Goal: Information Seeking & Learning: Learn about a topic

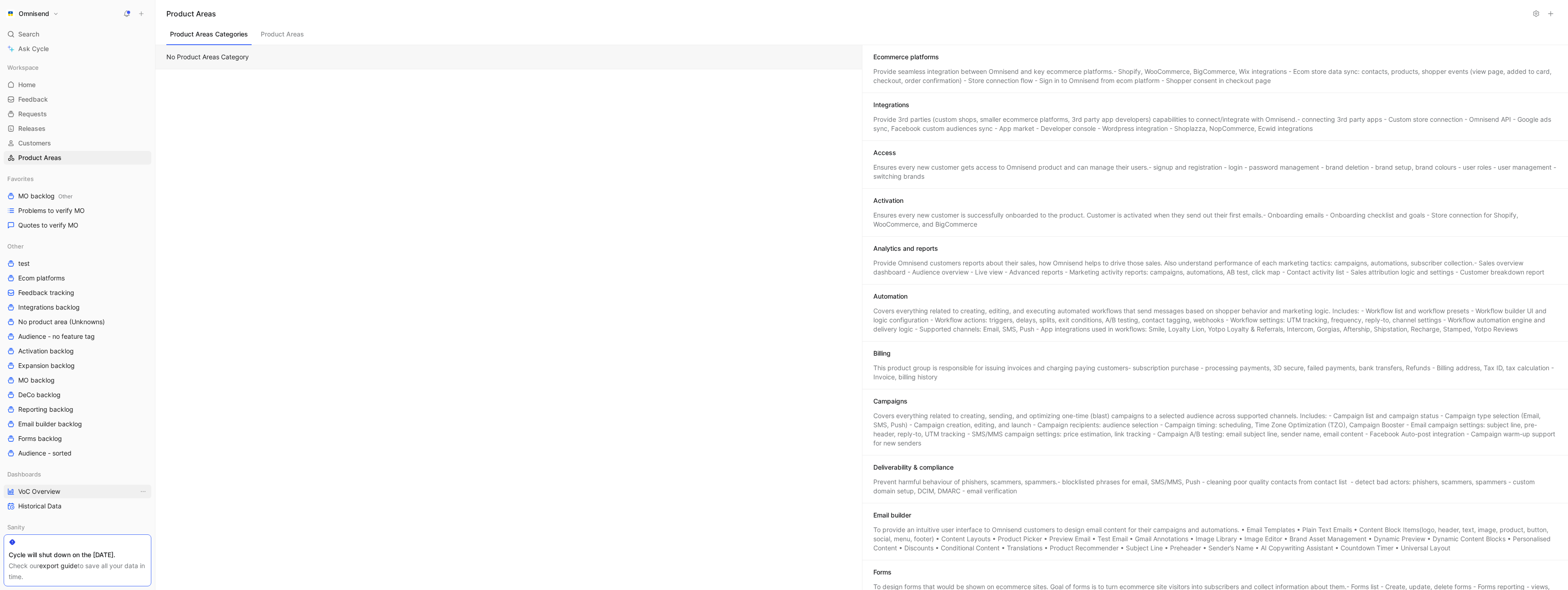
click at [61, 492] on link "VoC Overview" at bounding box center [77, 491] width 148 height 13
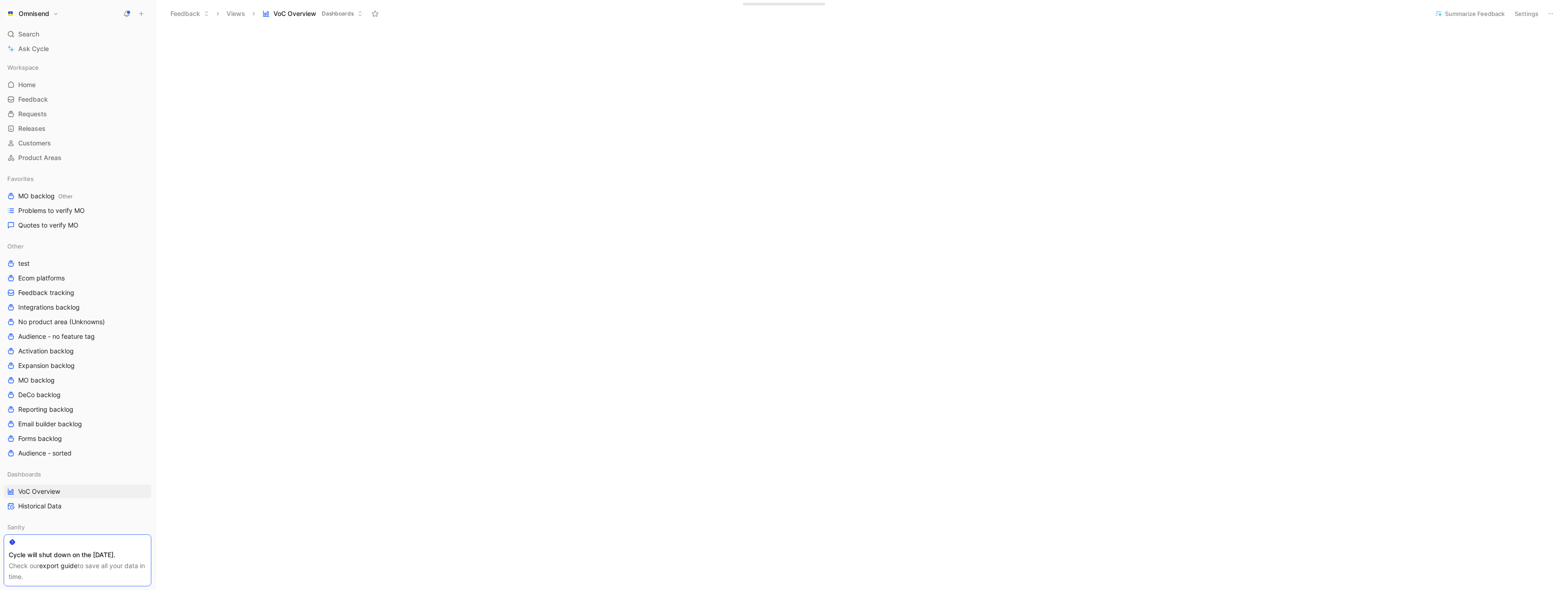
scroll to position [418, 0]
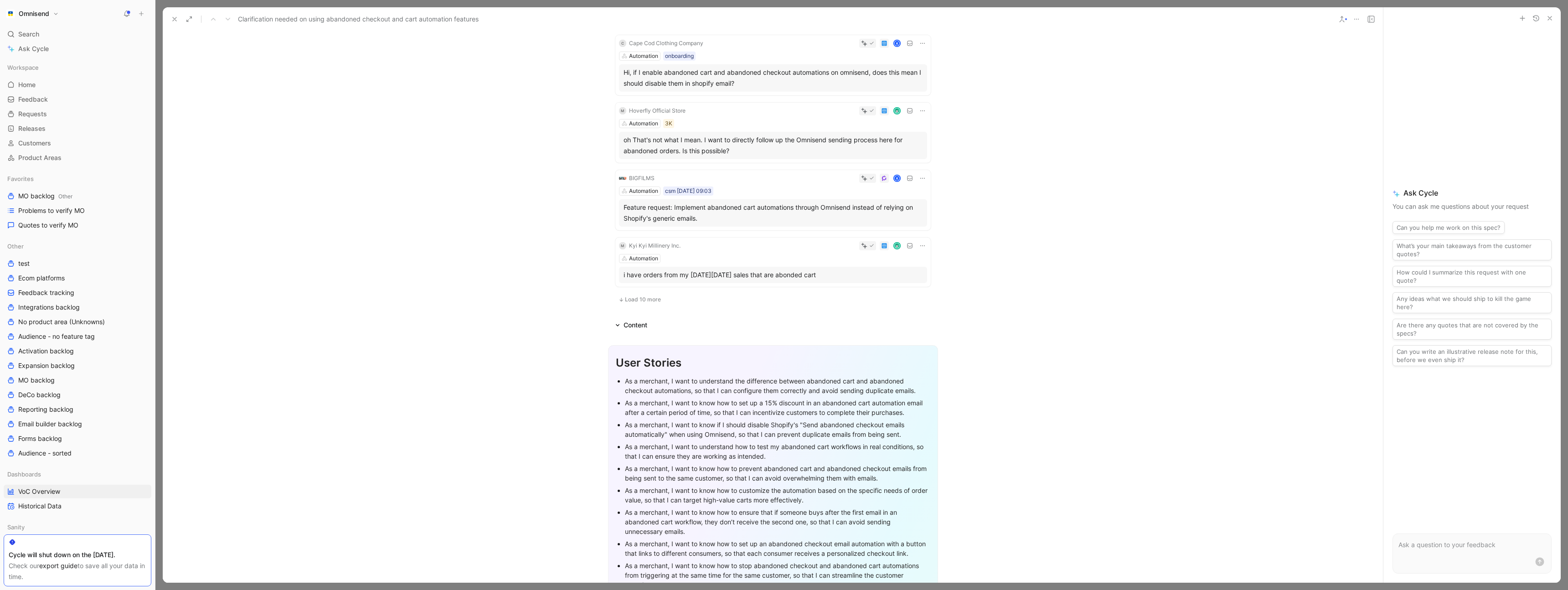
scroll to position [524, 0]
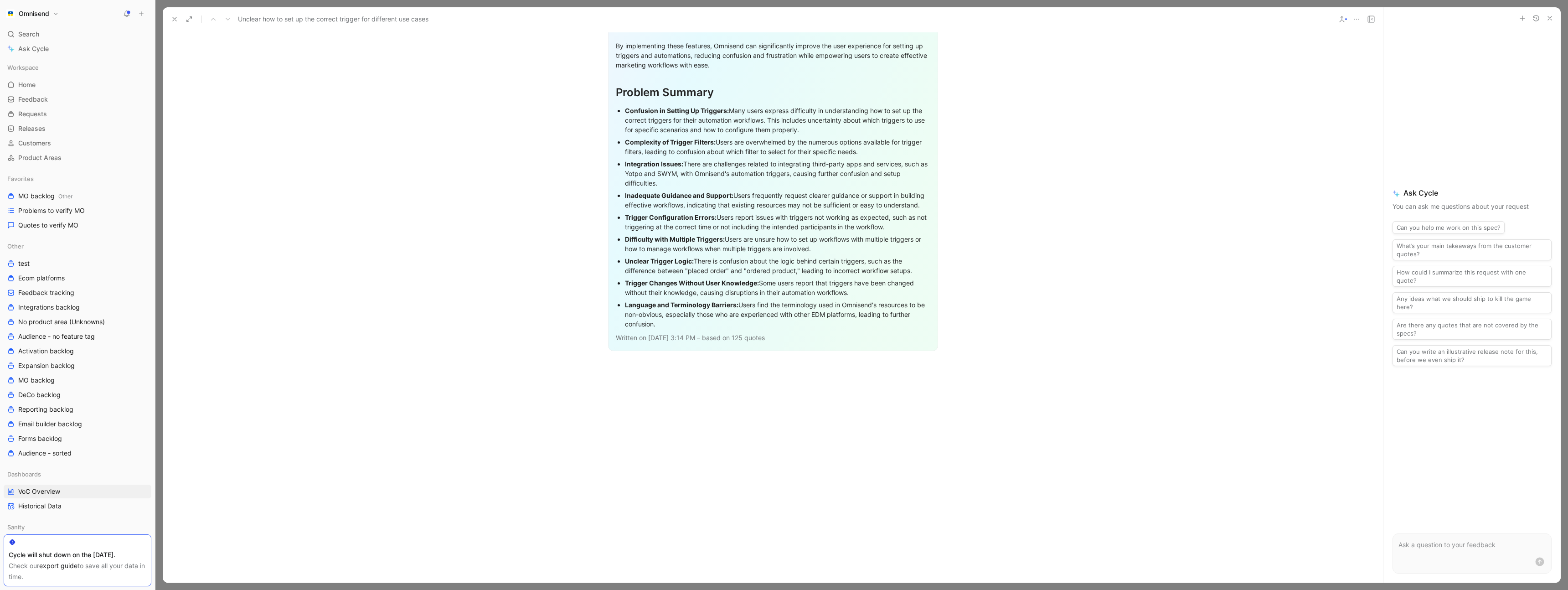
scroll to position [1343, 0]
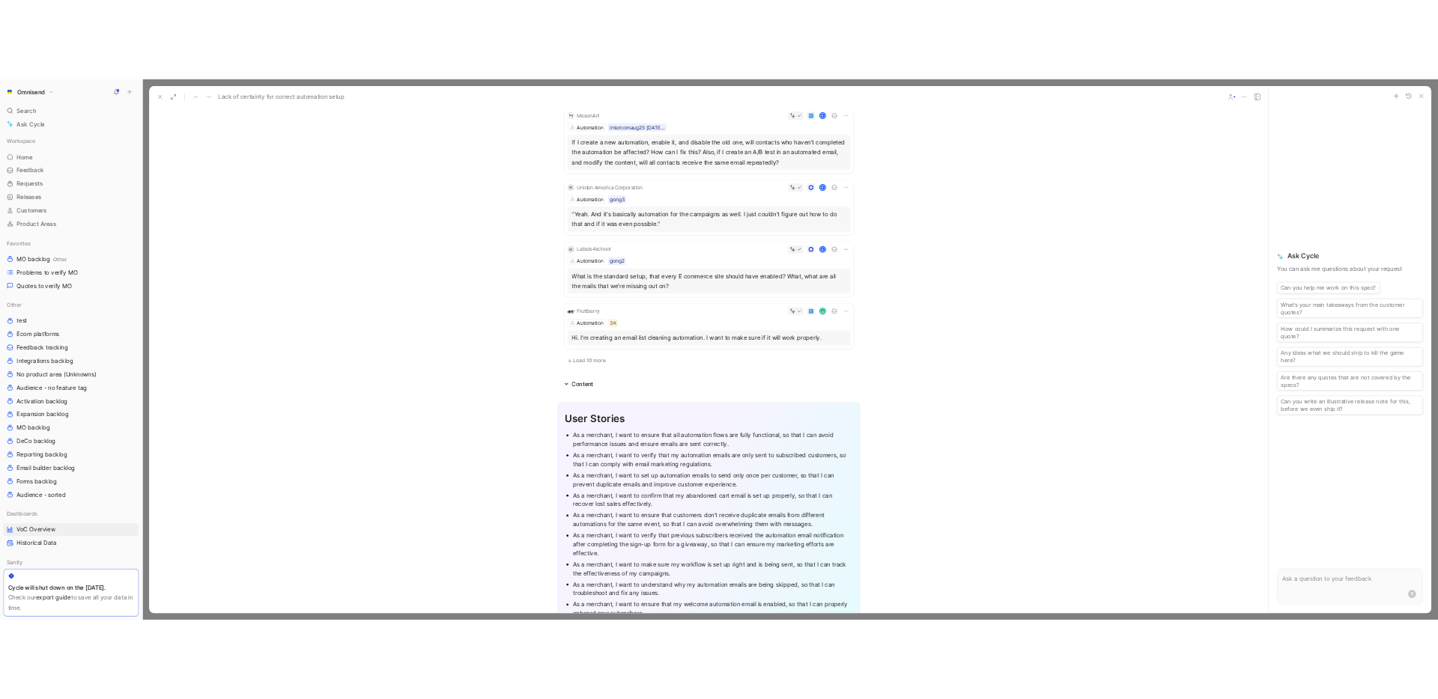
scroll to position [787, 0]
